Goal: Task Accomplishment & Management: Use online tool/utility

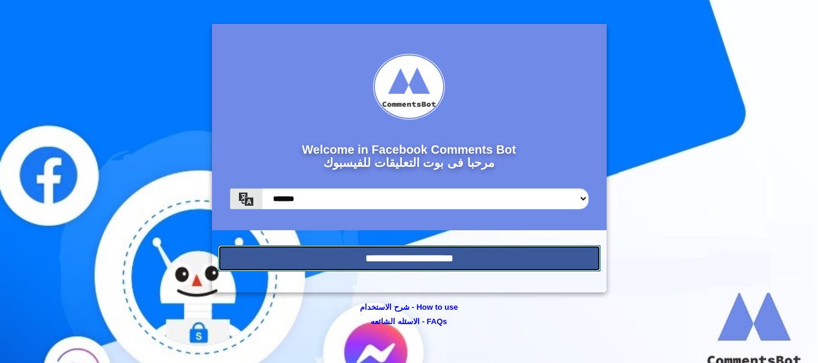
click at [301, 270] on input "**********" at bounding box center [409, 258] width 382 height 26
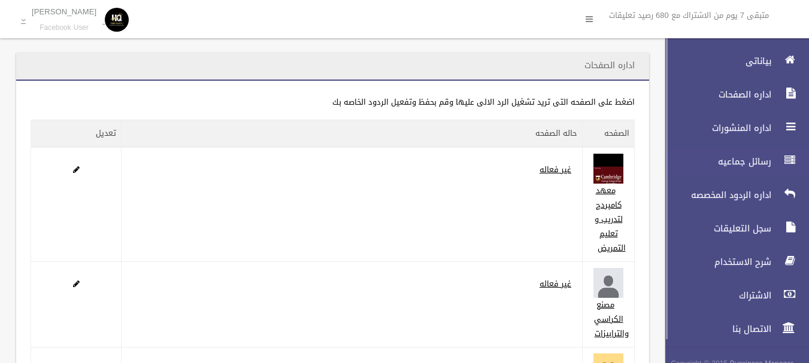
click at [711, 155] on link "رسائل جماعيه" at bounding box center [732, 161] width 154 height 26
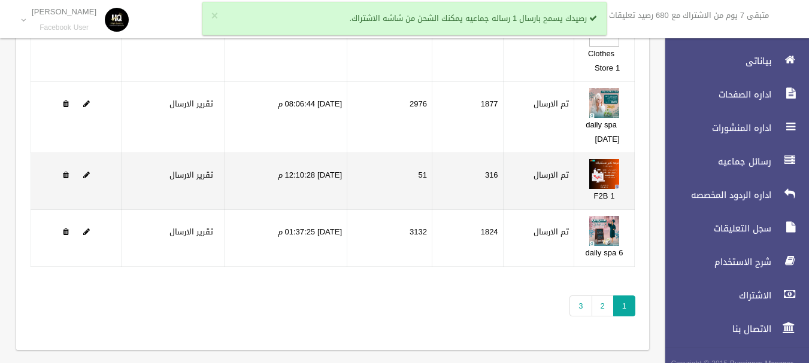
scroll to position [284, 0]
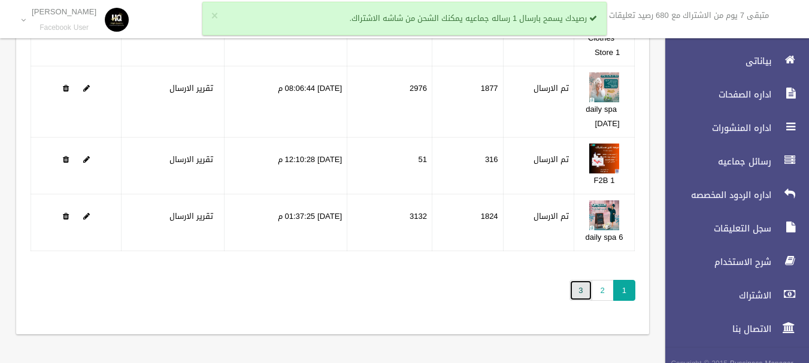
click at [578, 285] on link "3" at bounding box center [580, 290] width 22 height 21
